Goal: Check status: Check status

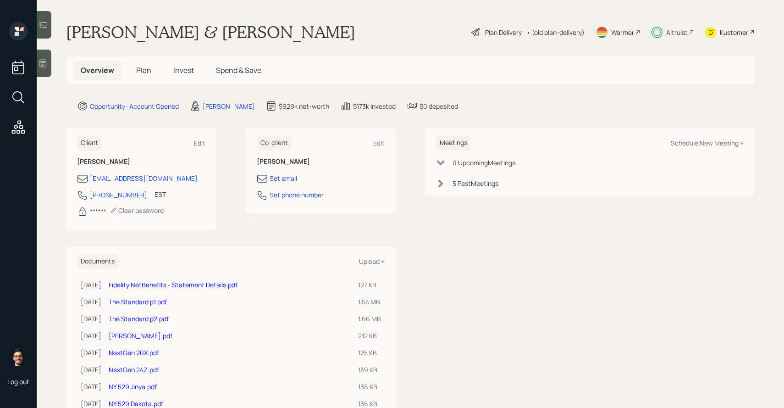
click at [186, 75] on span "Invest" at bounding box center [183, 70] width 21 height 10
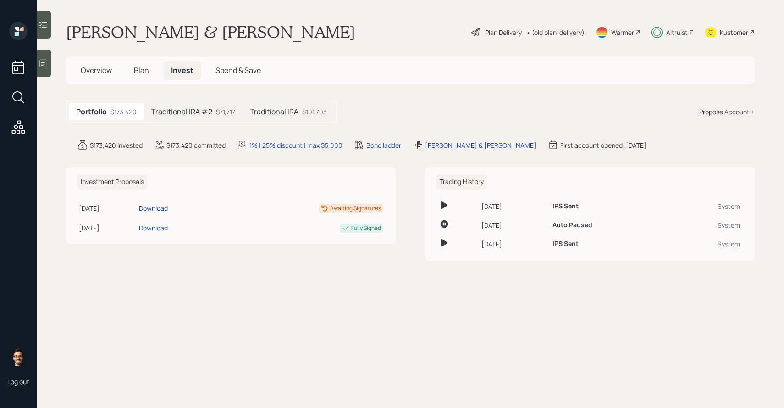
click at [188, 116] on h5 "Traditional IRA #2" at bounding box center [181, 111] width 61 height 9
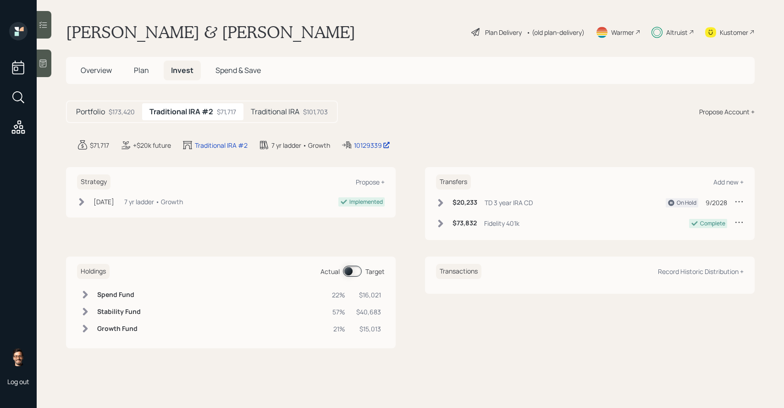
click at [248, 111] on div "Traditional IRA $101,703" at bounding box center [290, 111] width 92 height 17
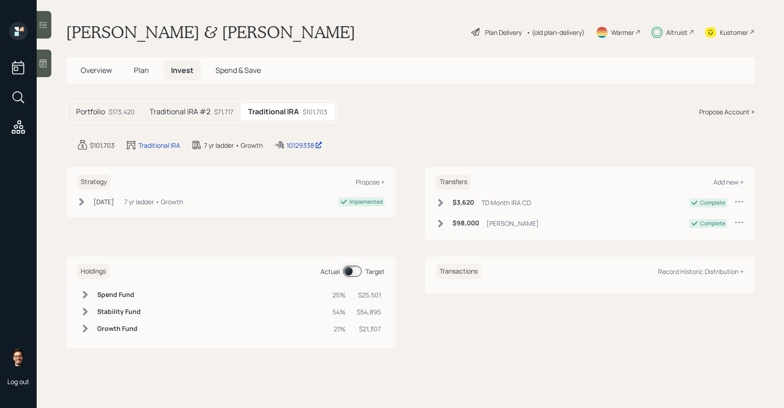
click at [230, 113] on div "$71,717" at bounding box center [223, 112] width 19 height 10
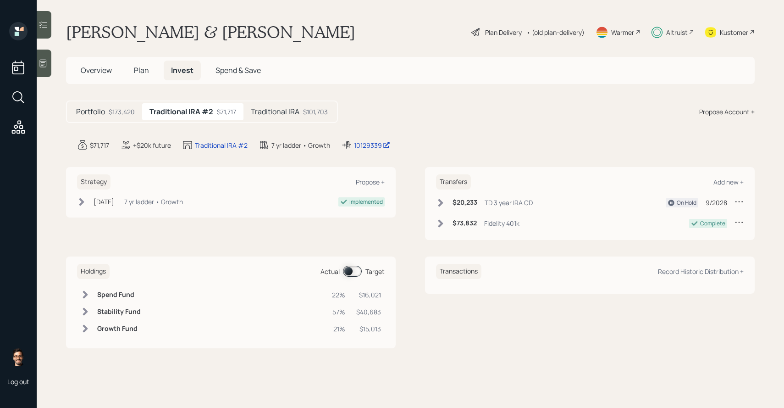
click at [259, 112] on h5 "Traditional IRA" at bounding box center [275, 111] width 49 height 9
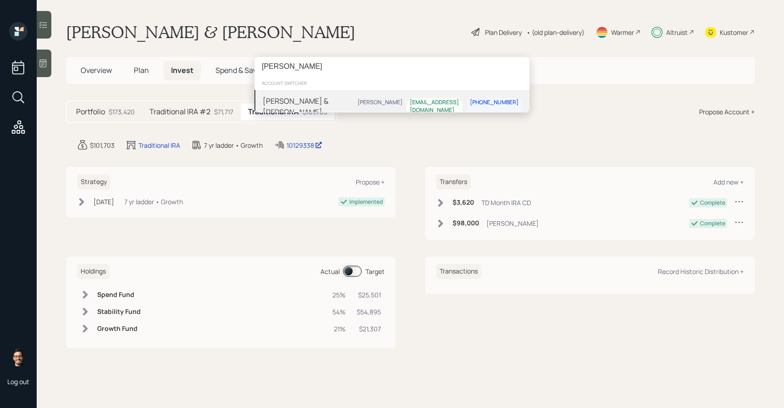
type input "[PERSON_NAME]"
